Goal: Task Accomplishment & Management: Complete application form

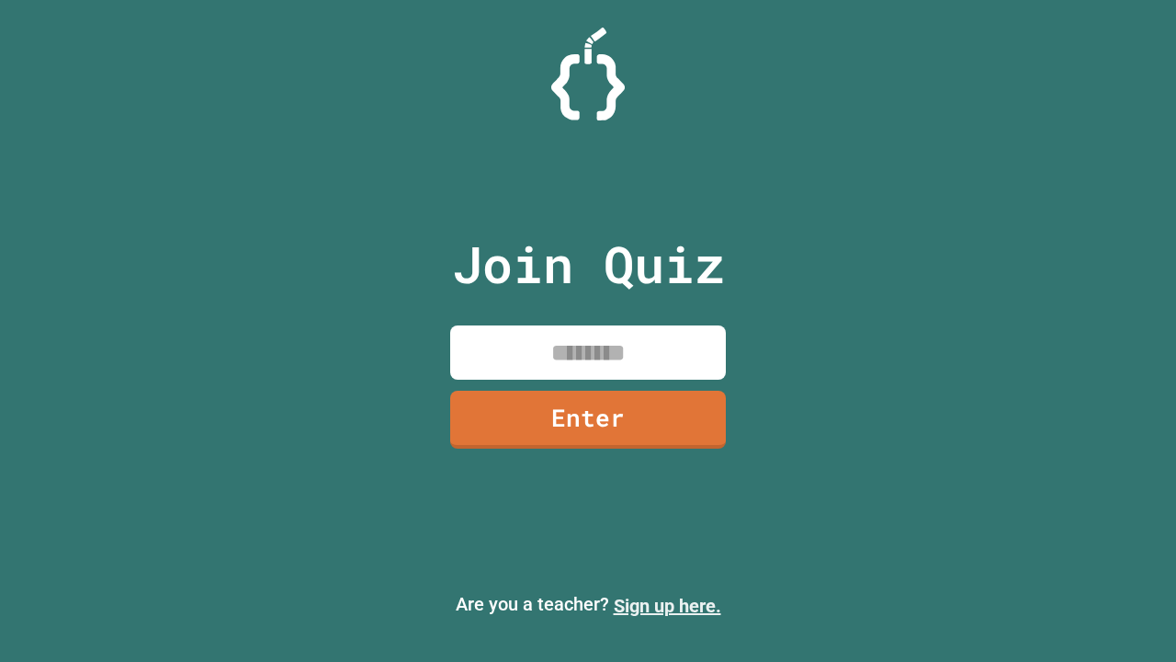
click at [667, 606] on link "Sign up here." at bounding box center [668, 606] width 108 height 22
